Goal: Find specific fact: Find specific fact

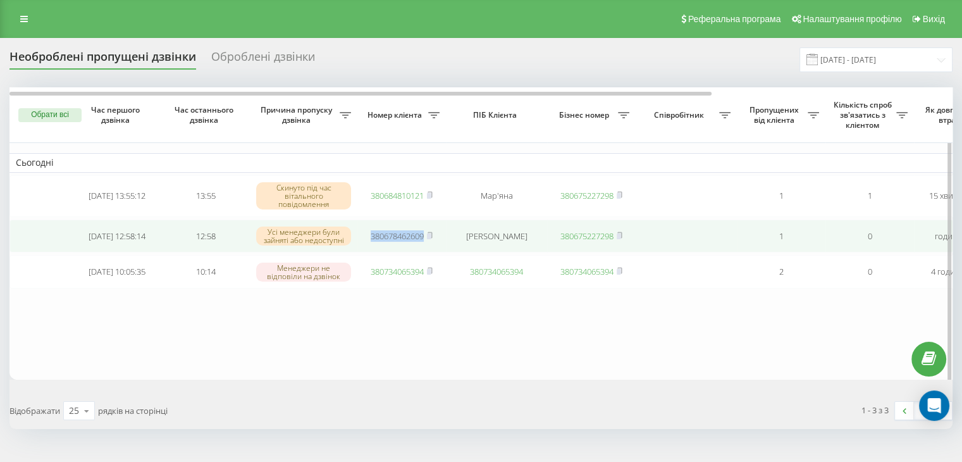
drag, startPoint x: 359, startPoint y: 236, endPoint x: 424, endPoint y: 236, distance: 65.1
click at [424, 236] on td "380678462609" at bounding box center [401, 236] width 89 height 34
copy link "380678462609"
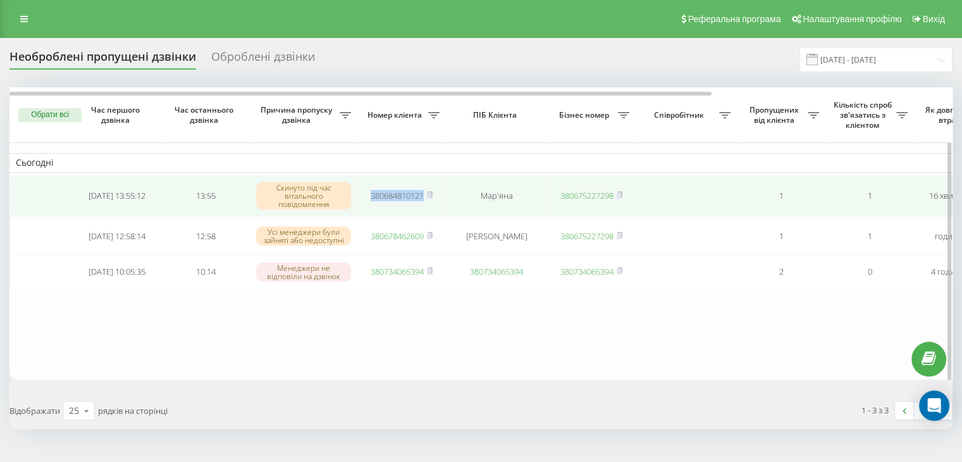
drag, startPoint x: 362, startPoint y: 192, endPoint x: 424, endPoint y: 193, distance: 62.0
click at [424, 193] on td "380684810121" at bounding box center [401, 196] width 89 height 42
copy link "380684810121"
